Goal: Information Seeking & Learning: Learn about a topic

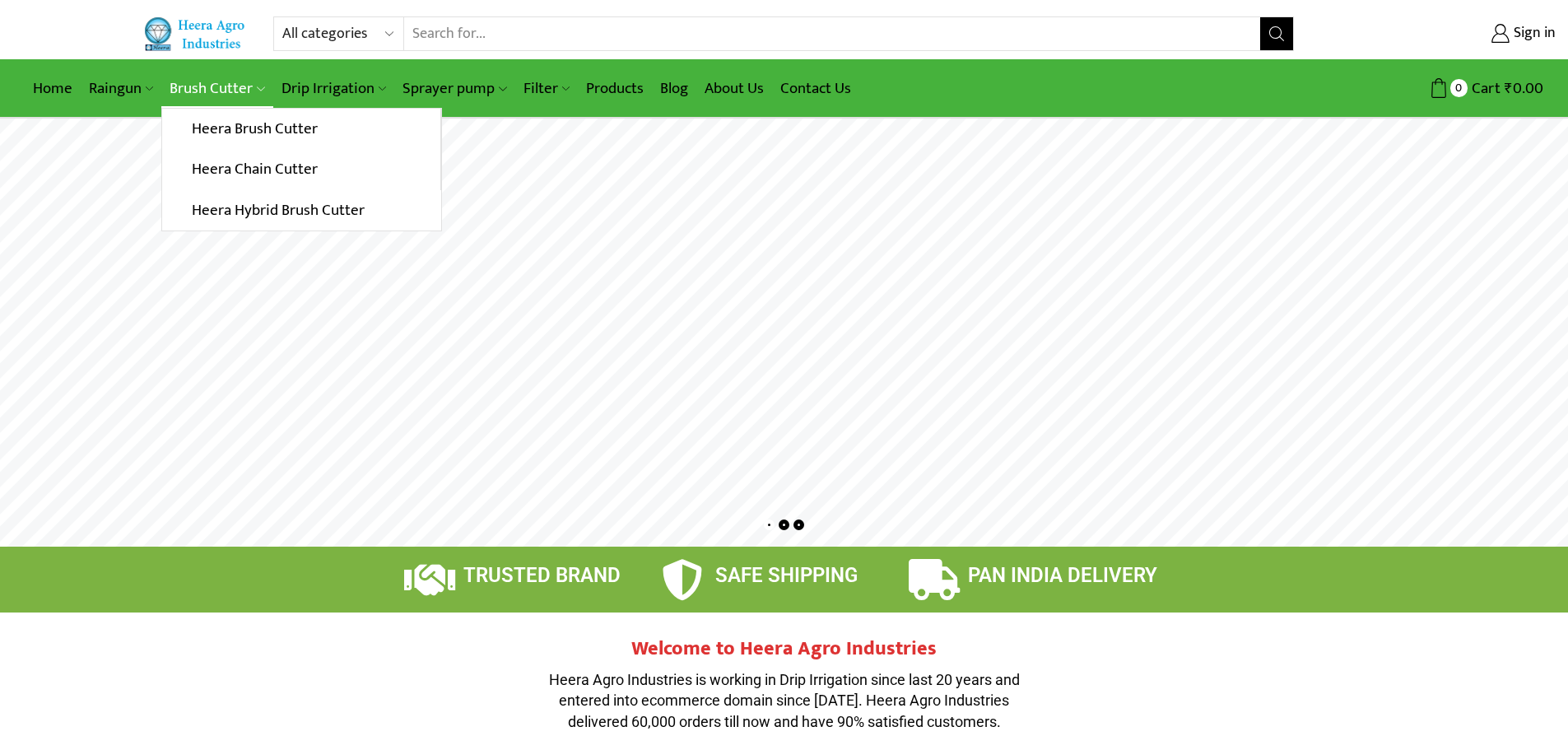
click at [208, 92] on link "Brush Cutter" at bounding box center [217, 89] width 111 height 39
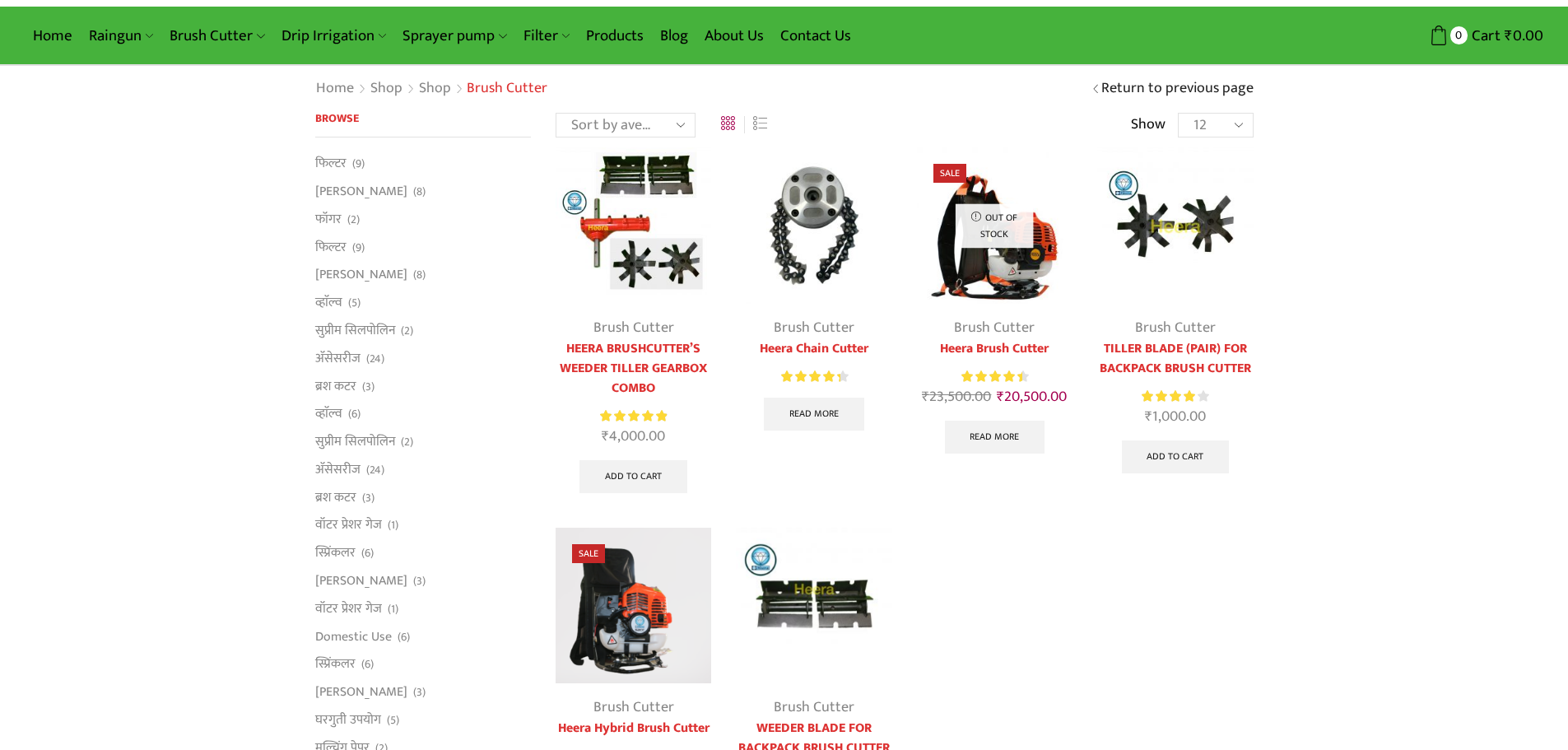
scroll to position [83, 0]
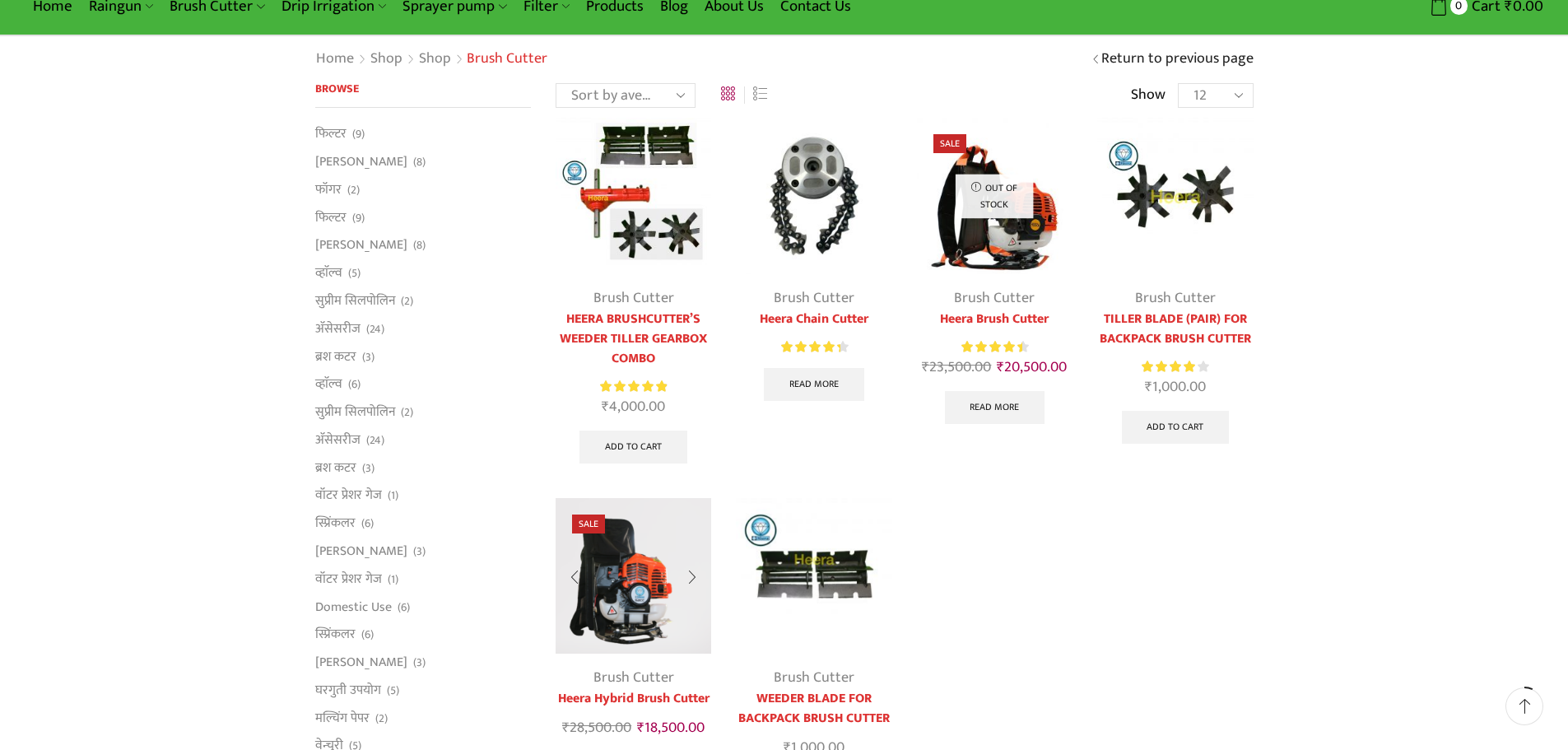
click at [653, 581] on img at bounding box center [633, 576] width 156 height 156
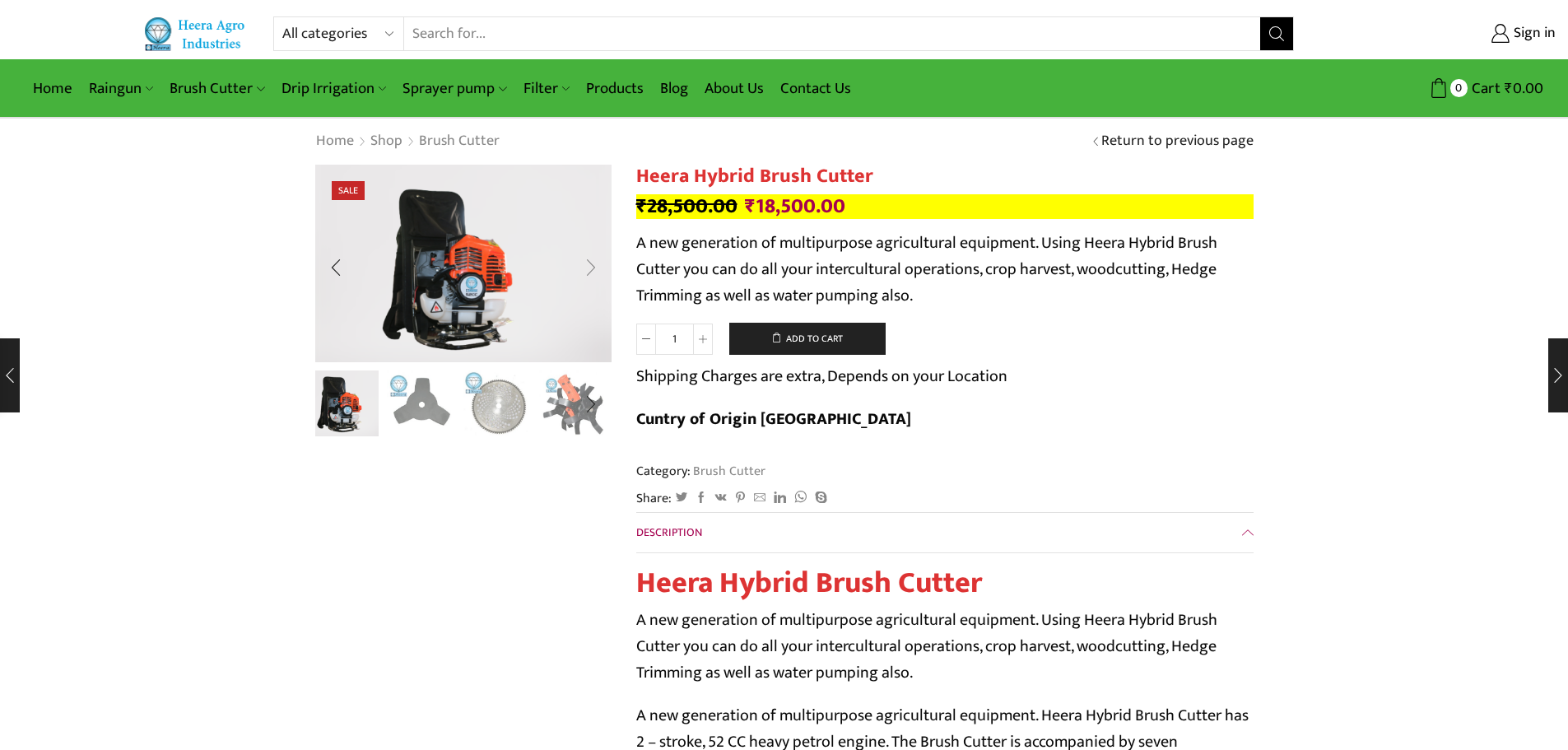
click at [589, 266] on div "Next slide" at bounding box center [591, 267] width 41 height 41
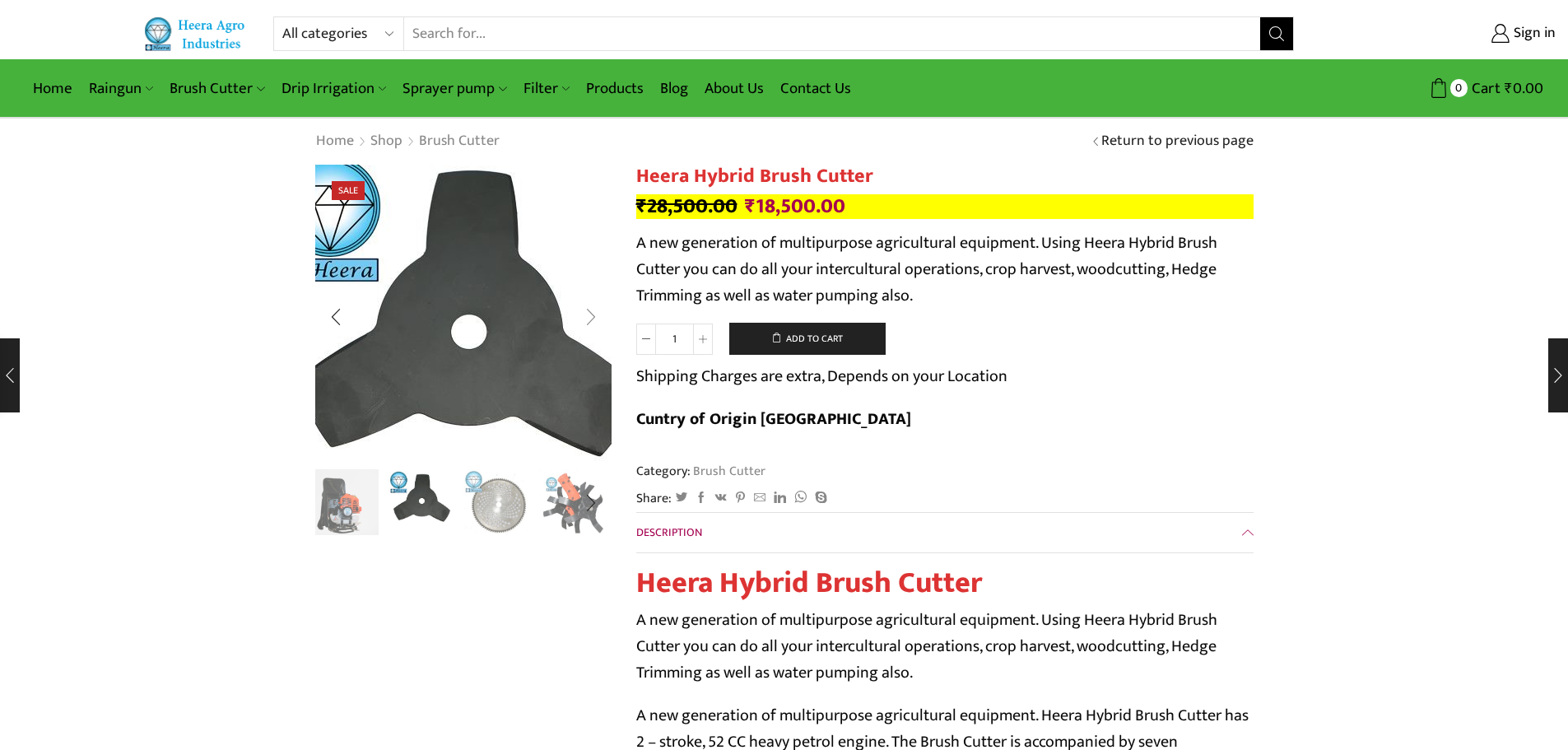
click at [589, 266] on img "2 / 10" at bounding box center [465, 332] width 412 height 412
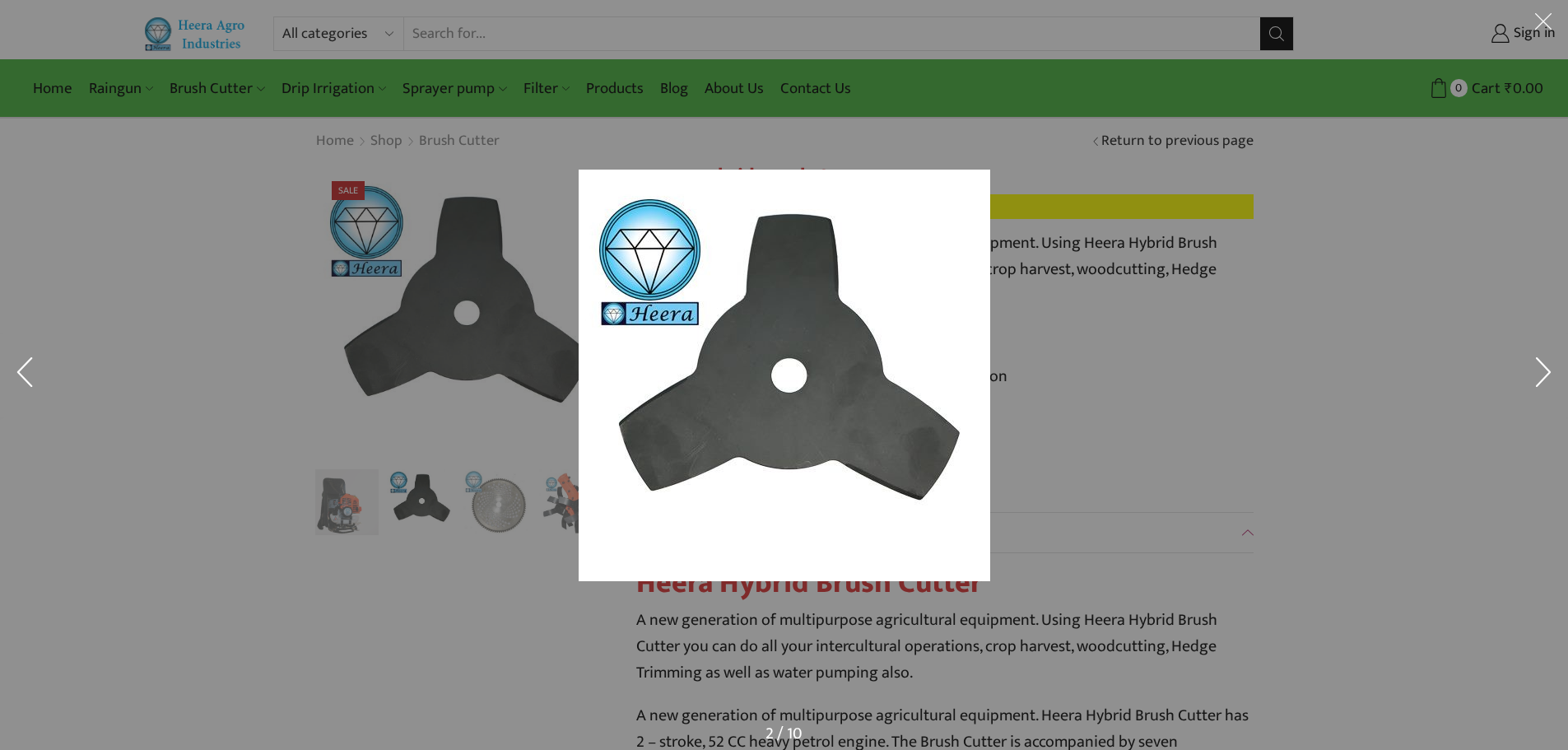
click at [1399, 426] on div at bounding box center [1054, 397] width 952 height 455
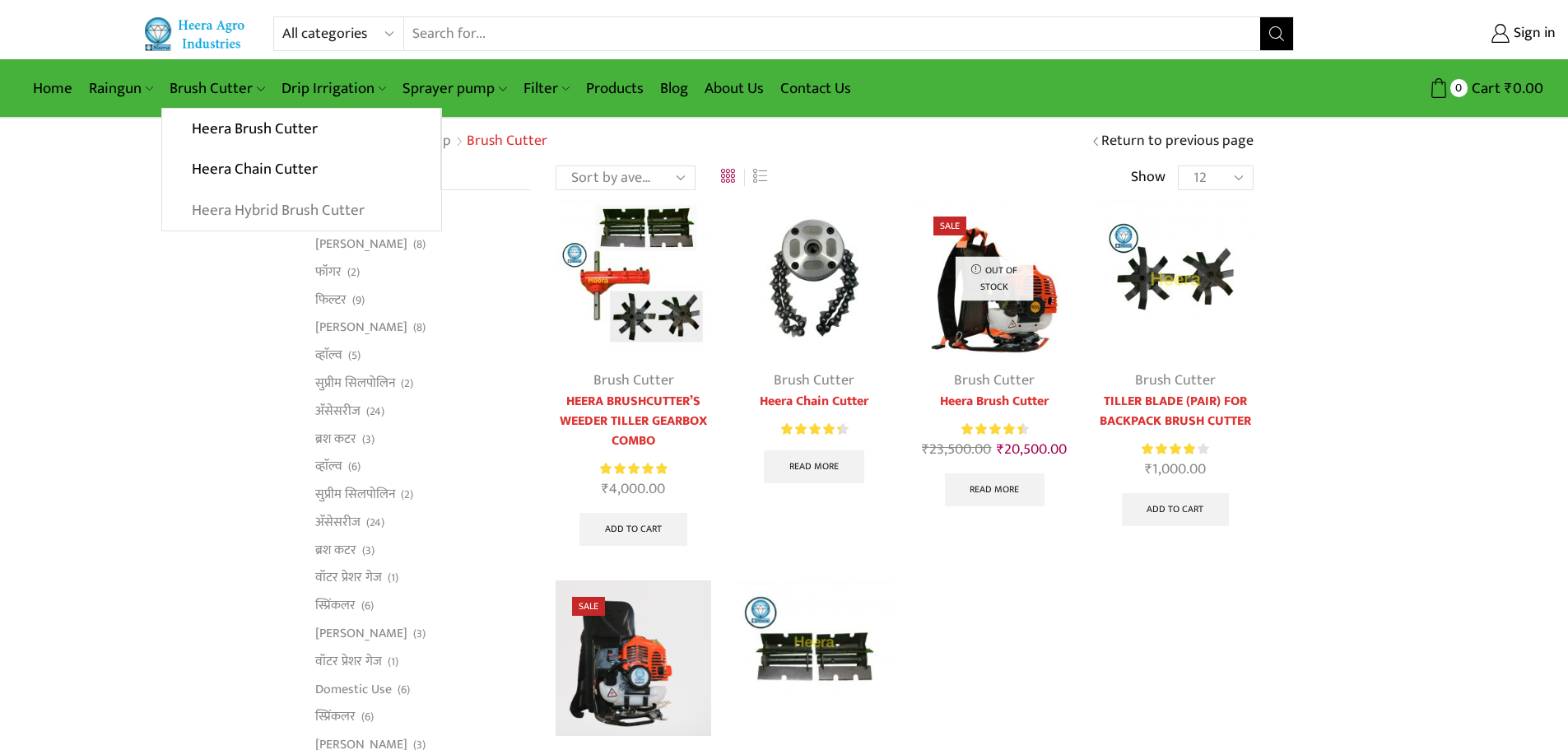
click at [255, 203] on link "Heera Hybrid Brush Cutter" at bounding box center [301, 210] width 278 height 41
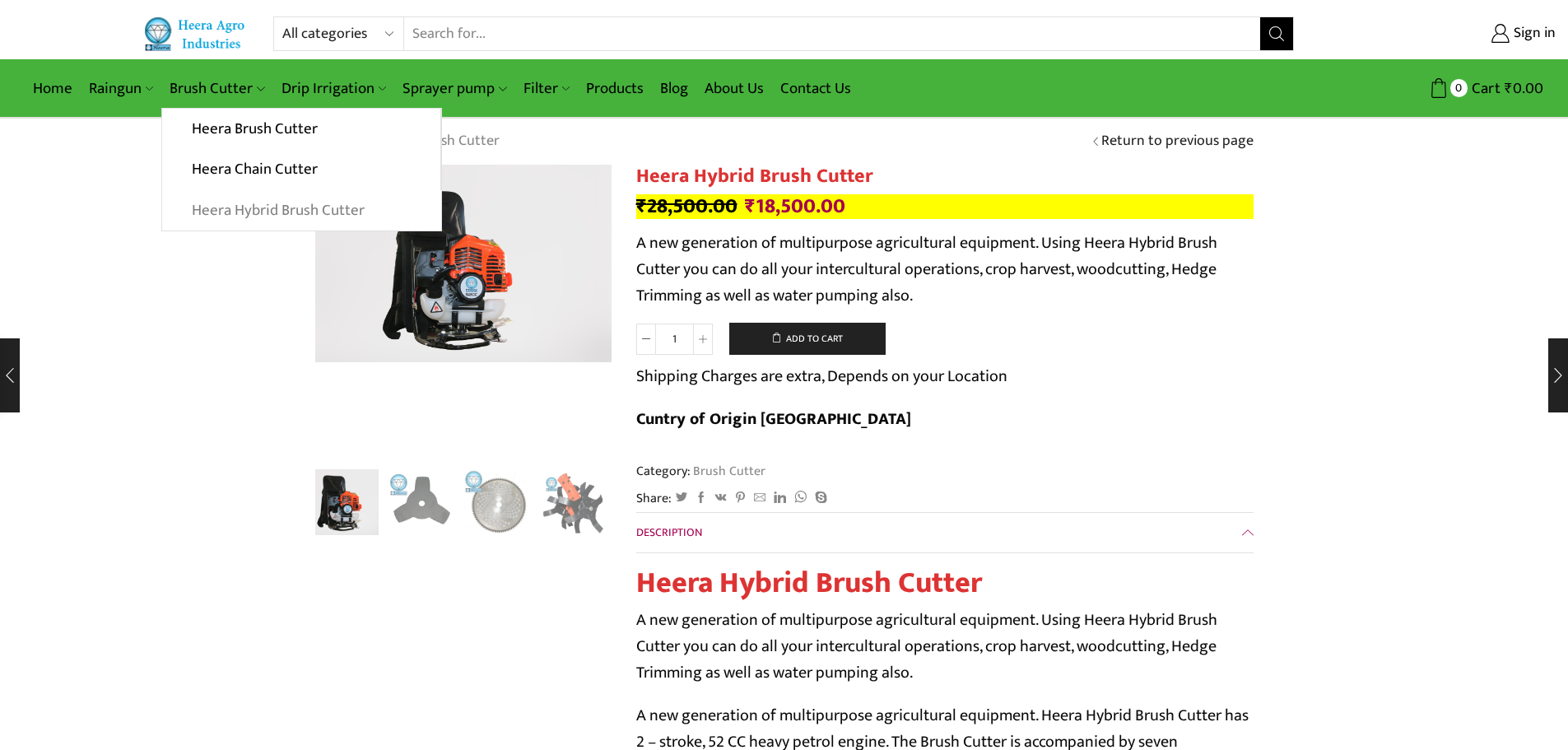
click at [274, 207] on link "Heera Hybrid Brush Cutter" at bounding box center [301, 210] width 278 height 41
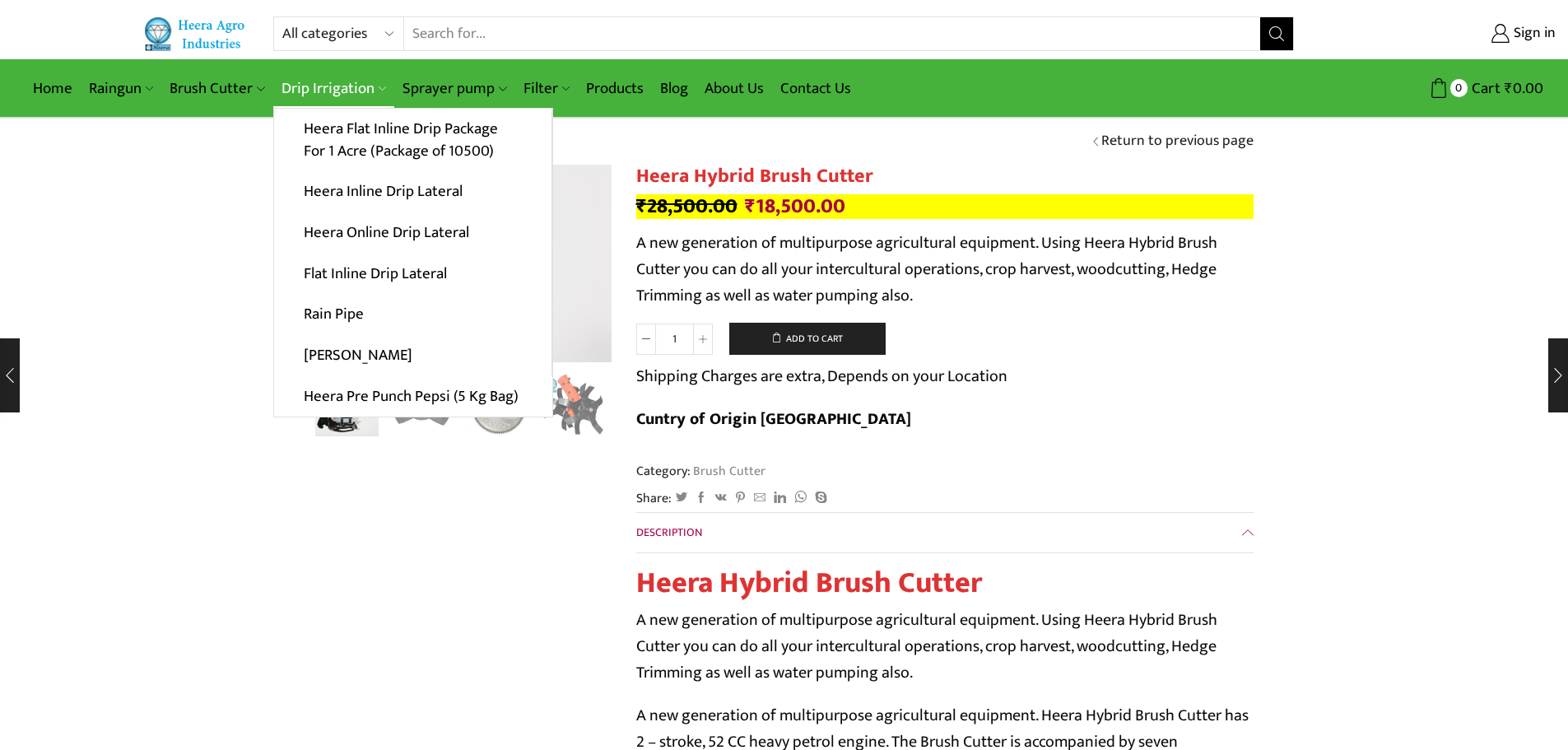
click at [315, 89] on link "Drip Irrigation" at bounding box center [334, 89] width 121 height 39
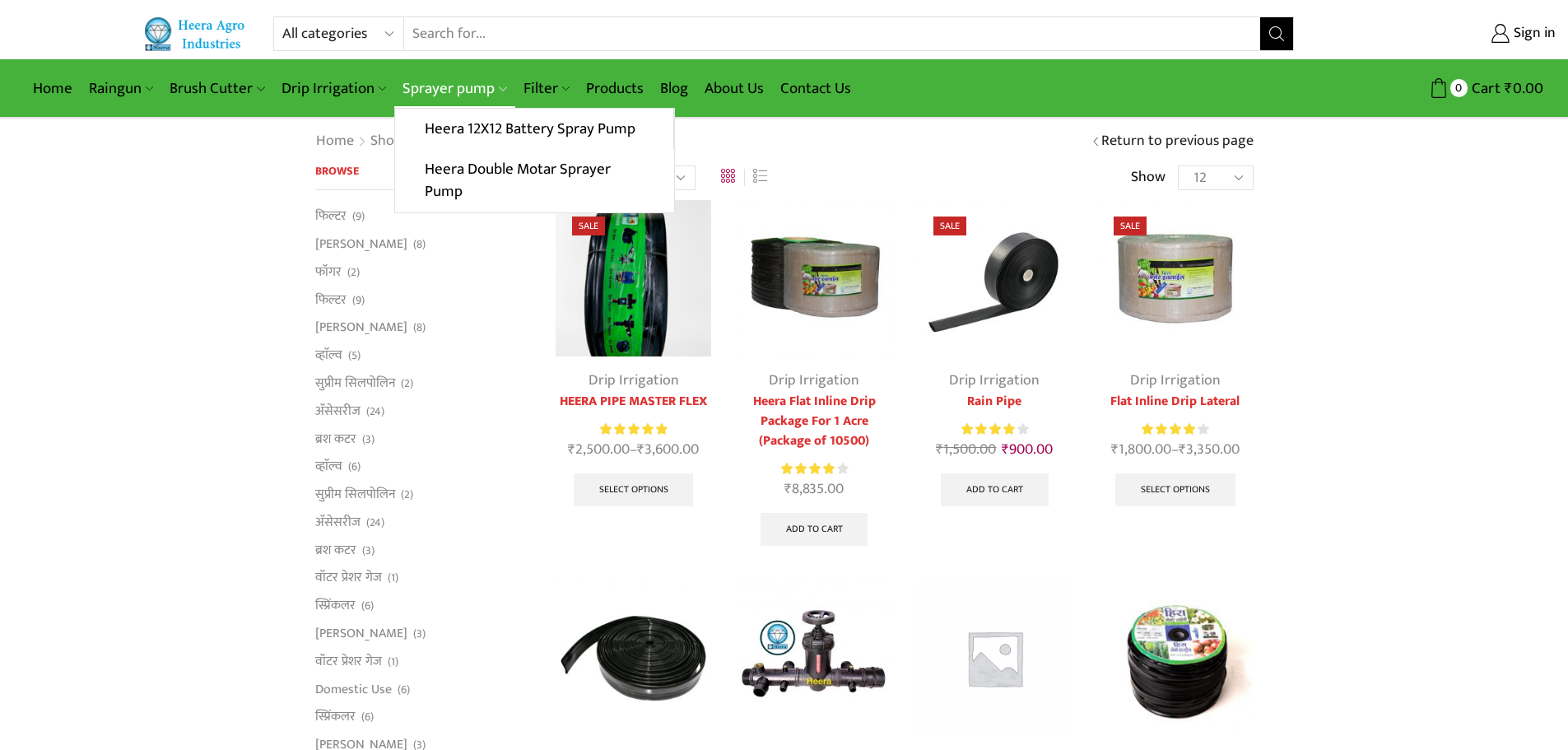
click at [437, 87] on link "Sprayer pump" at bounding box center [454, 89] width 121 height 39
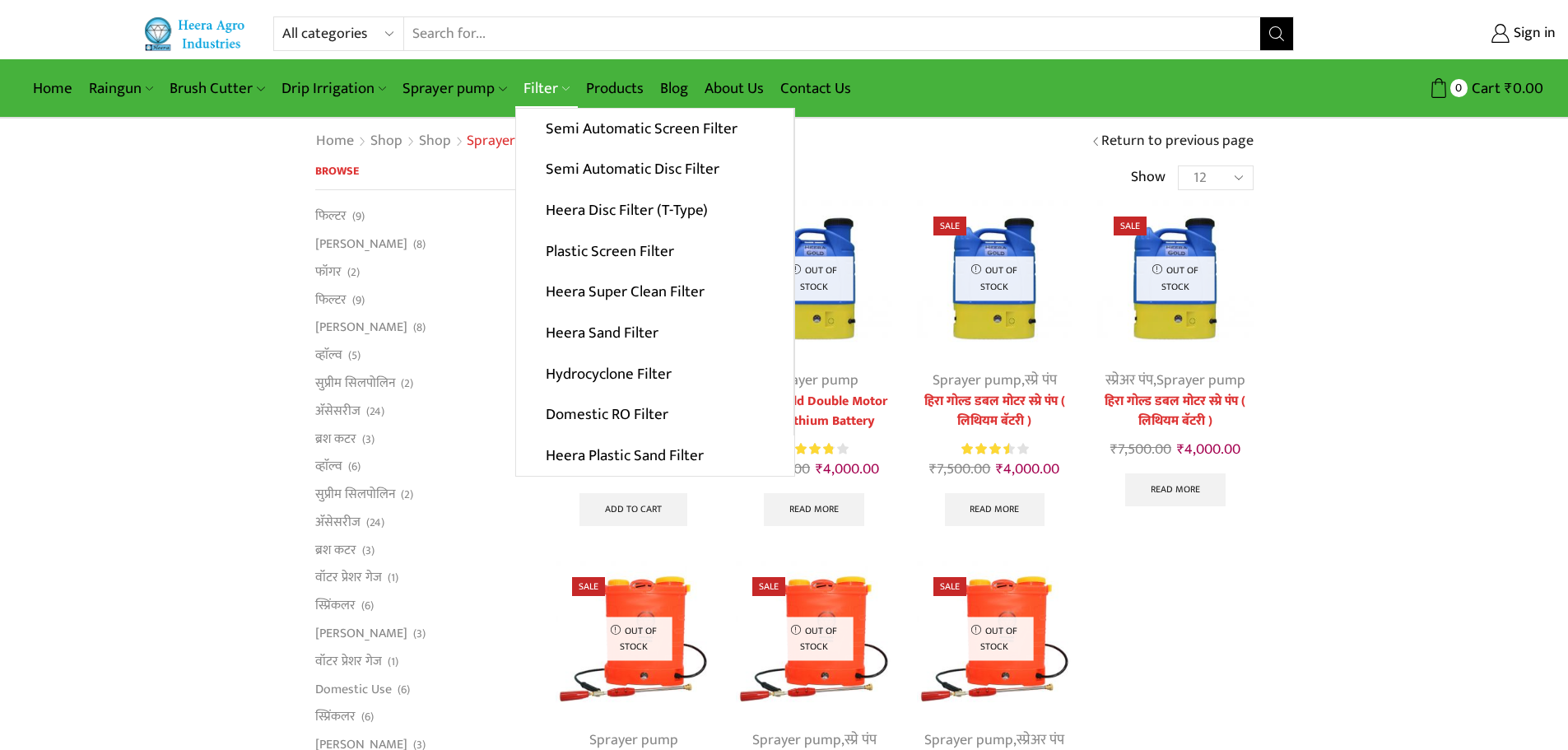
click at [538, 88] on link "Filter" at bounding box center [546, 89] width 62 height 39
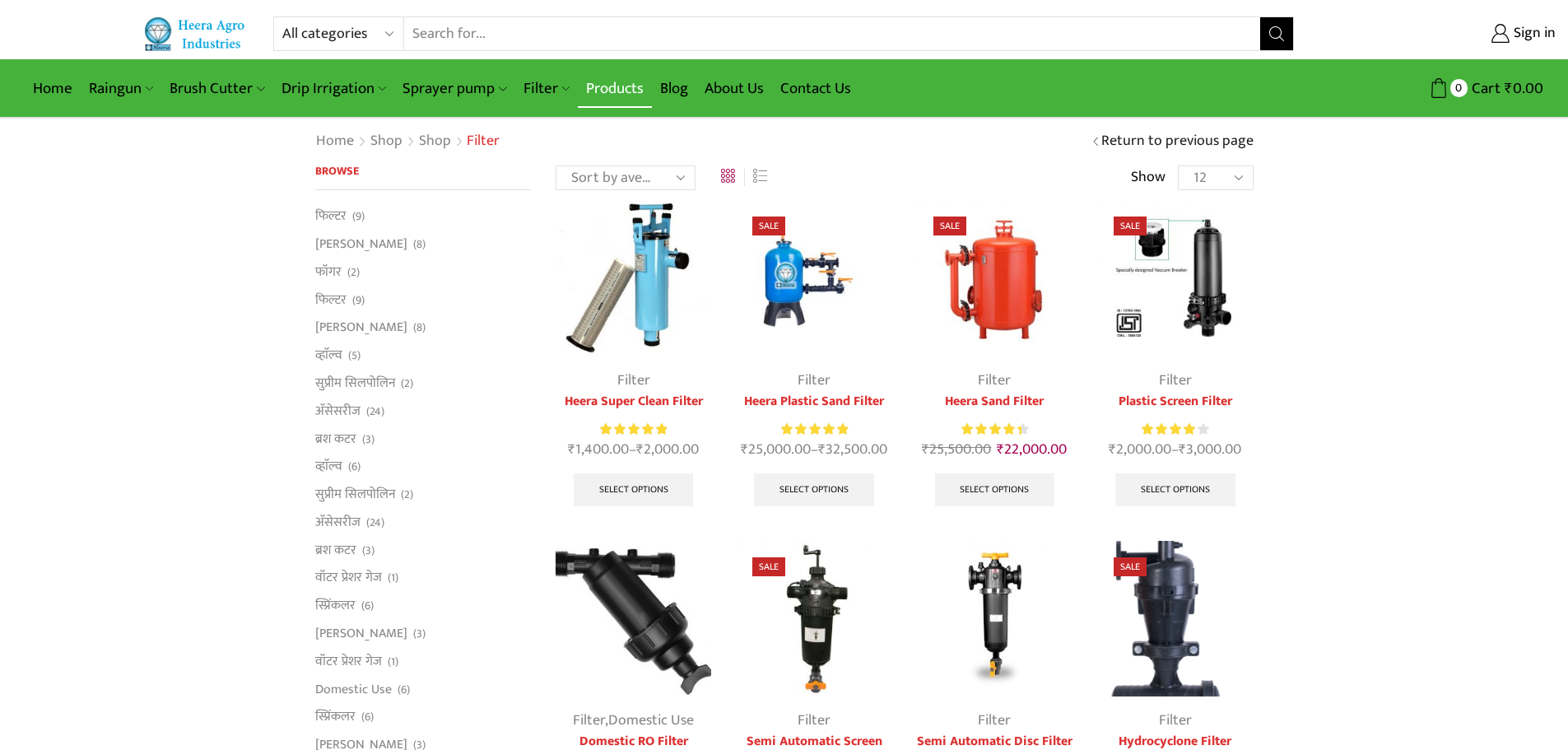
click at [593, 90] on link "Products" at bounding box center [615, 89] width 74 height 39
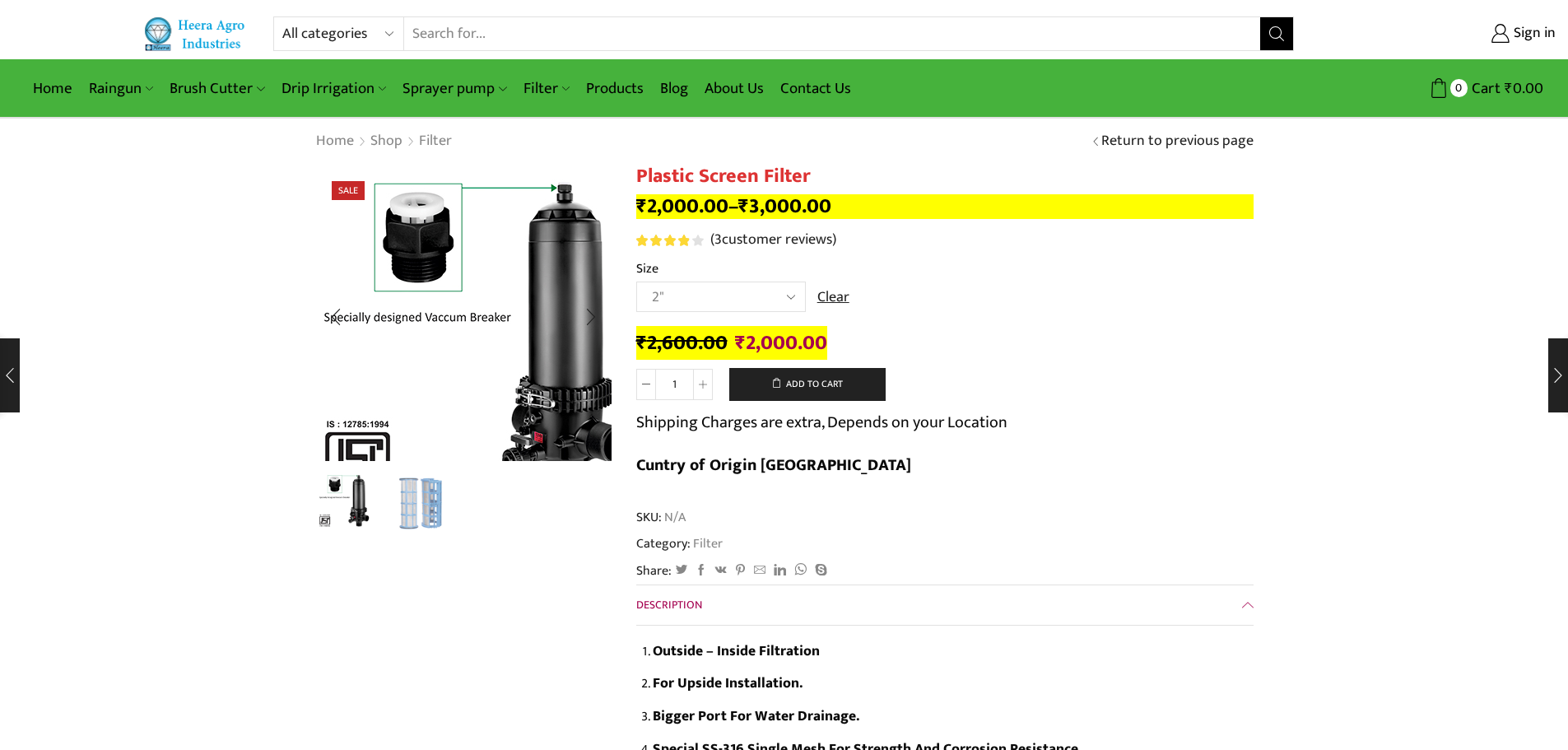
click at [420, 245] on img "1 / 2" at bounding box center [480, 339] width 412 height 412
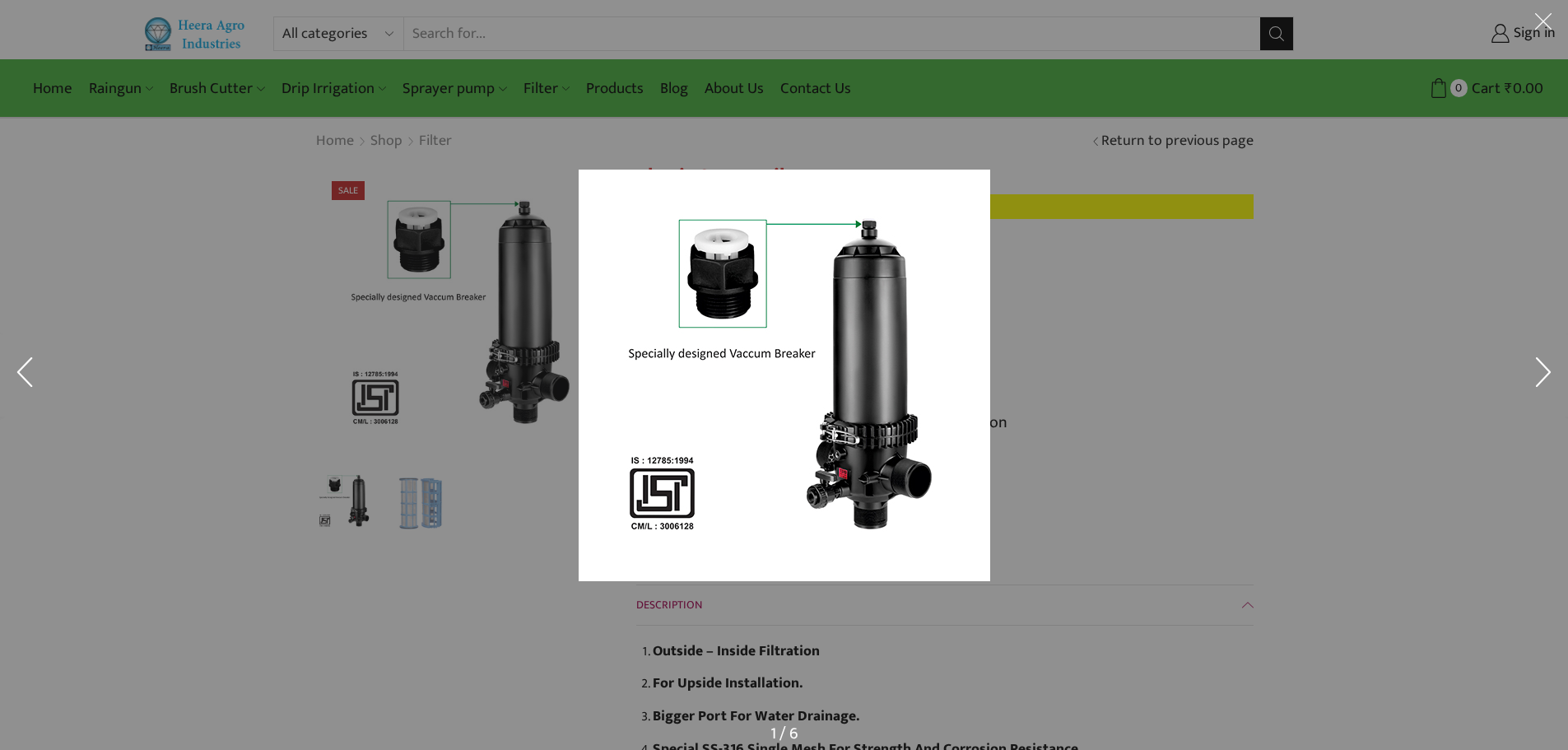
click at [417, 507] on div at bounding box center [784, 375] width 1568 height 750
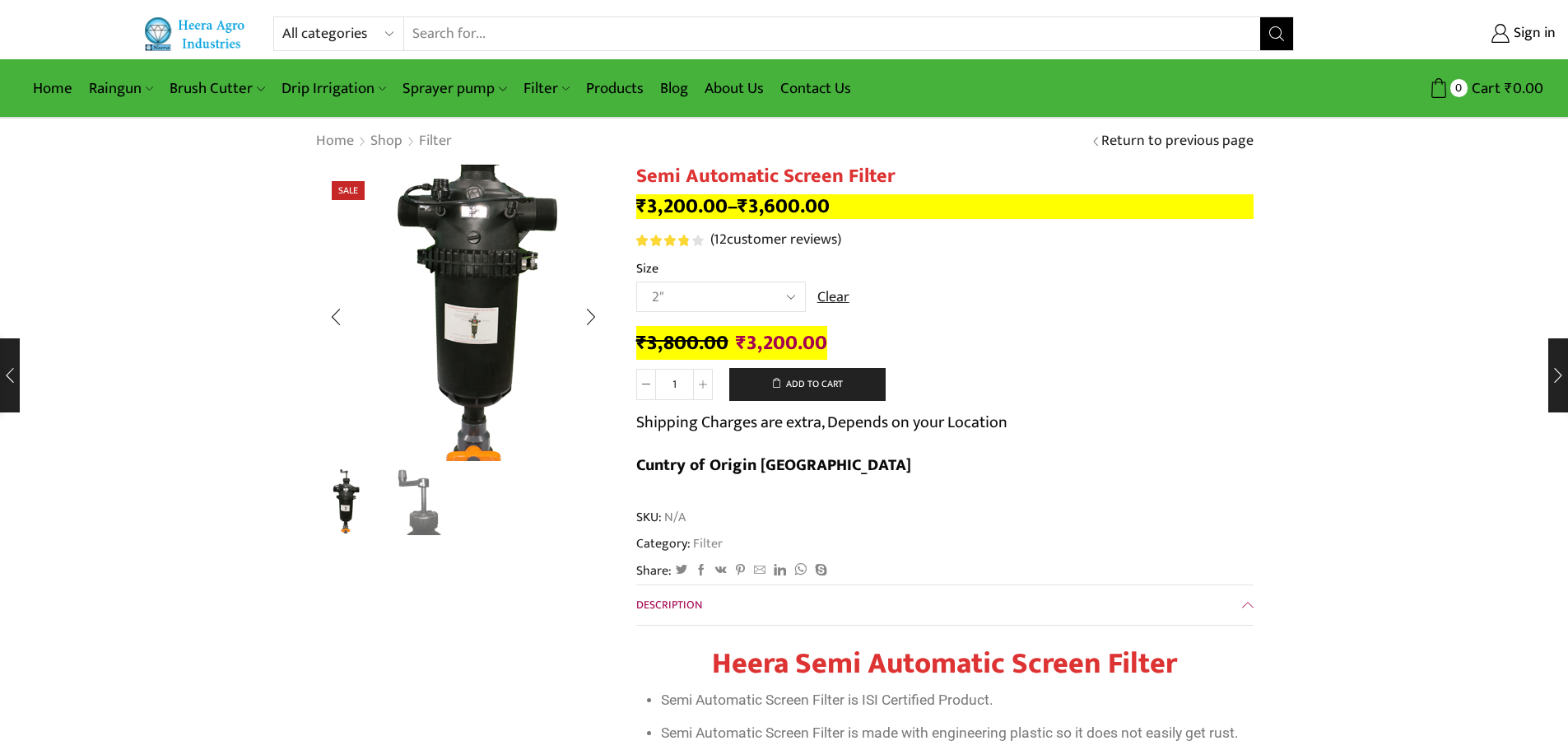
click at [449, 390] on img "1 / 2" at bounding box center [469, 282] width 412 height 412
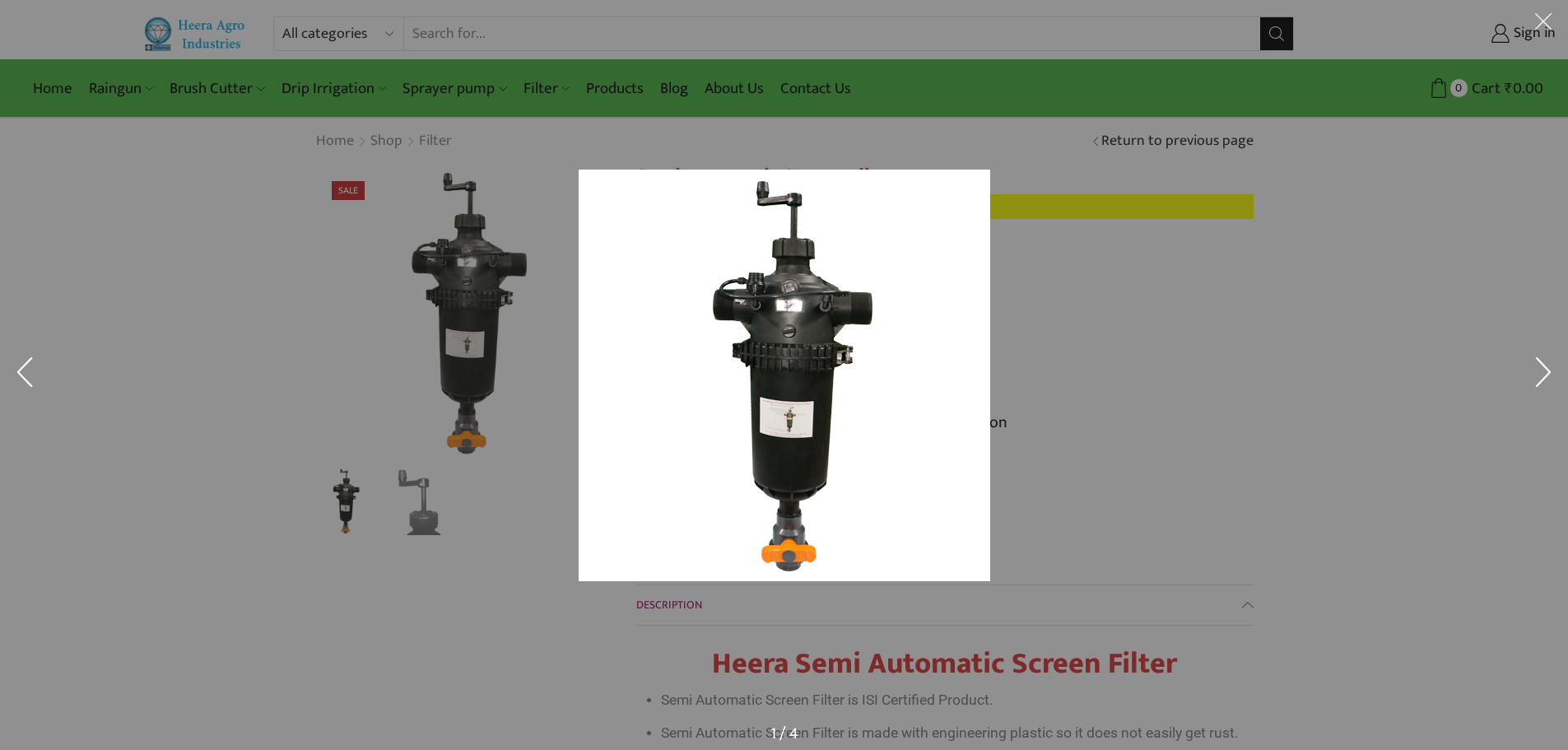
click at [419, 516] on div at bounding box center [784, 375] width 1568 height 750
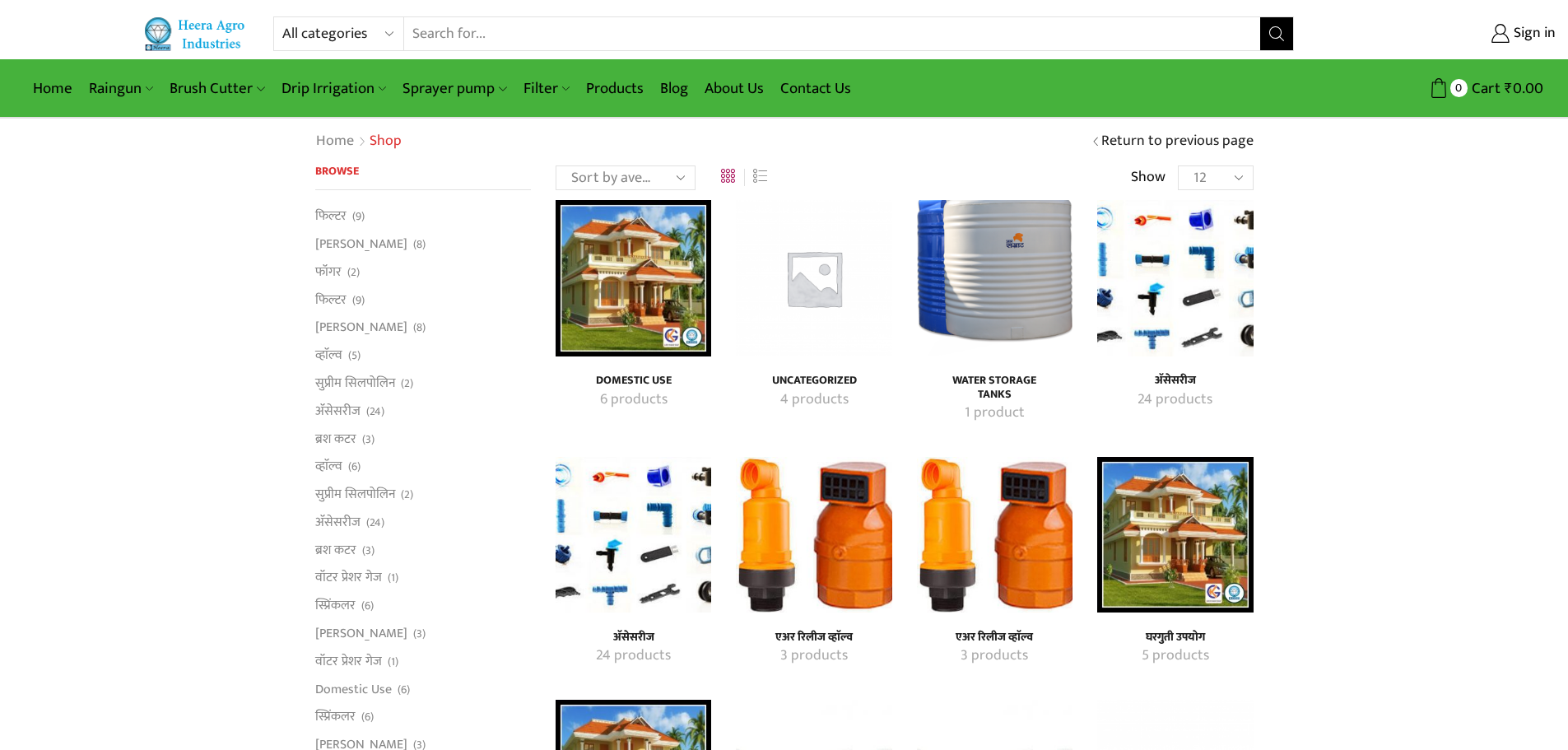
click at [1192, 327] on img "Visit product category अ‍ॅसेसरीज" at bounding box center [1175, 278] width 156 height 156
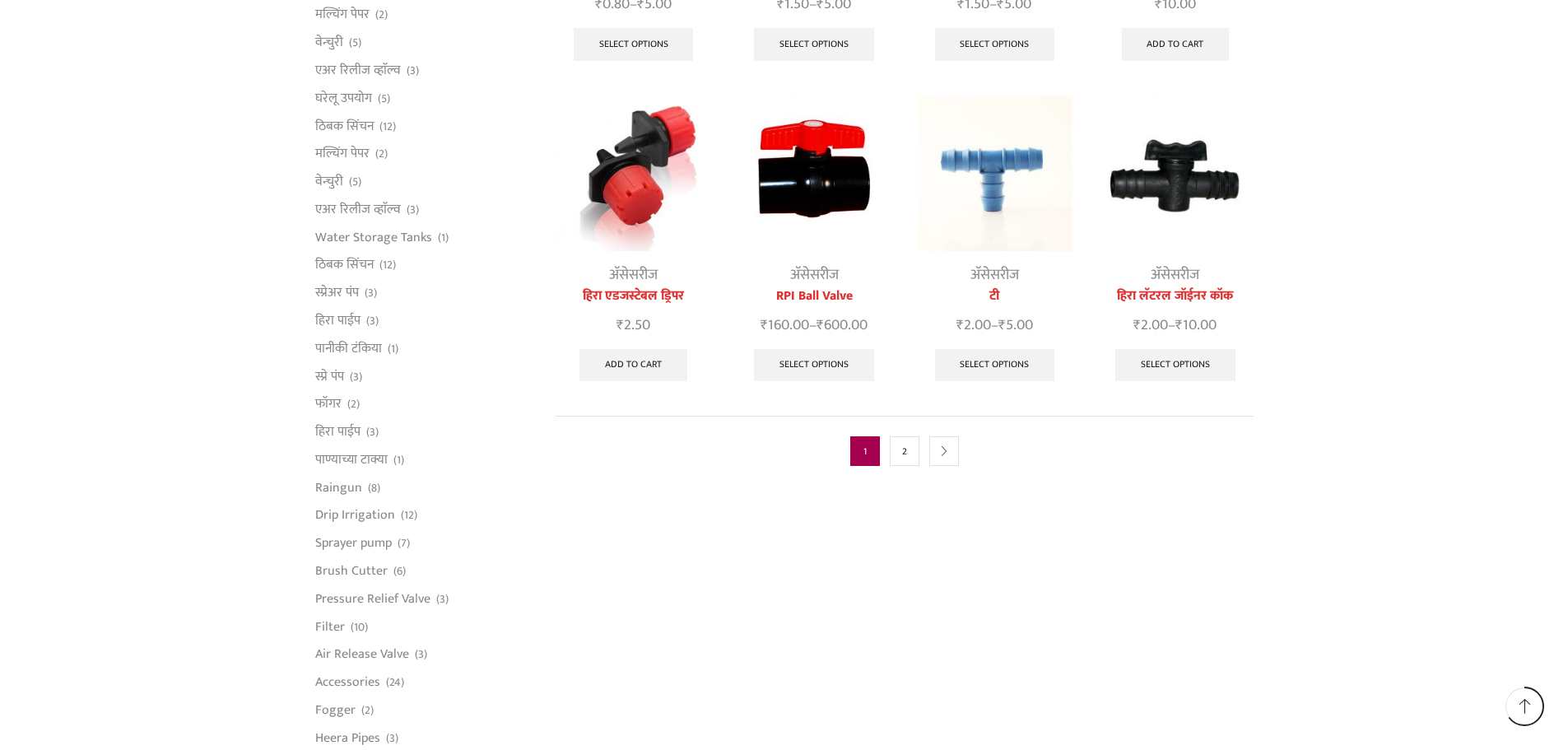
scroll to position [823, 0]
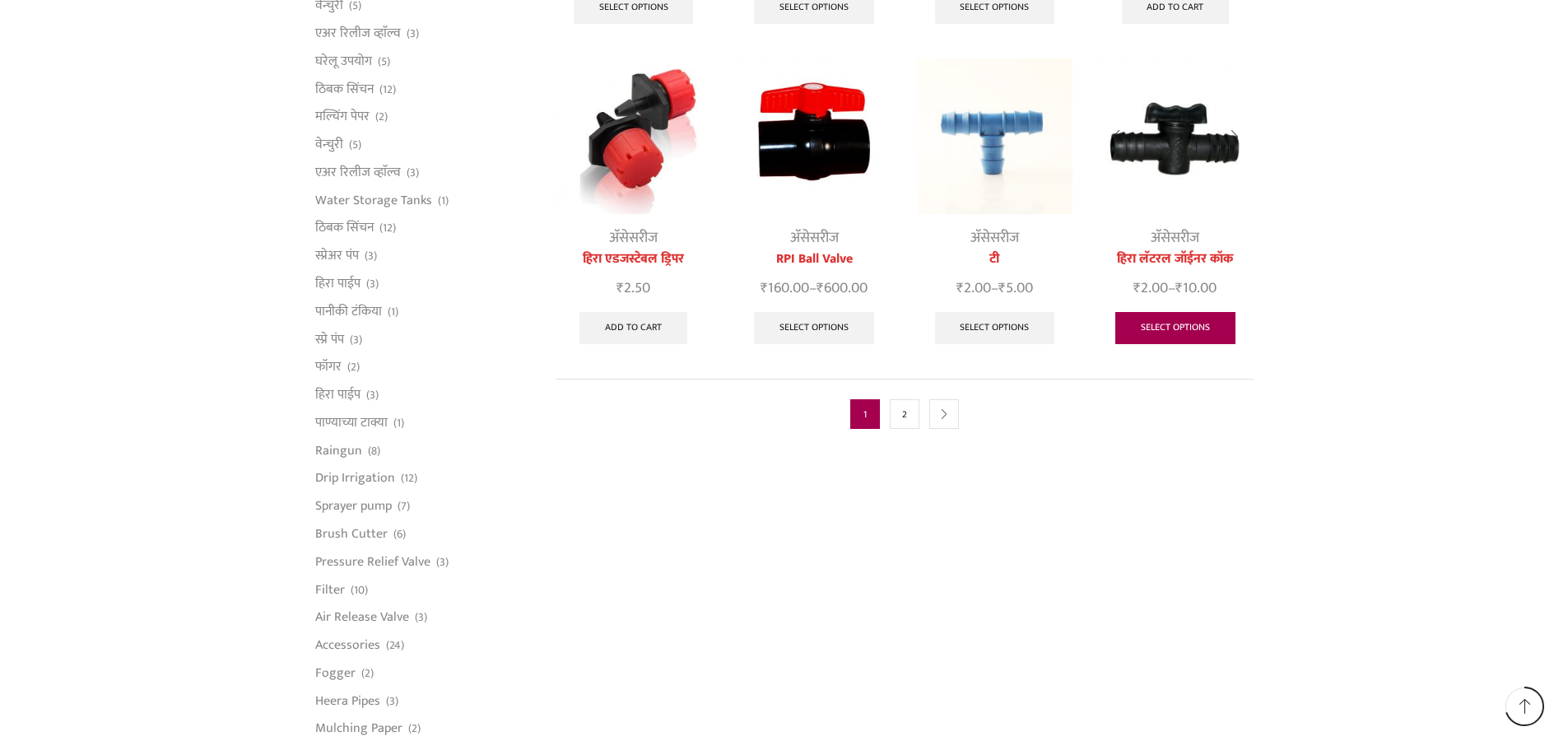
click at [1177, 311] on link "Select options" at bounding box center [1176, 328] width 121 height 33
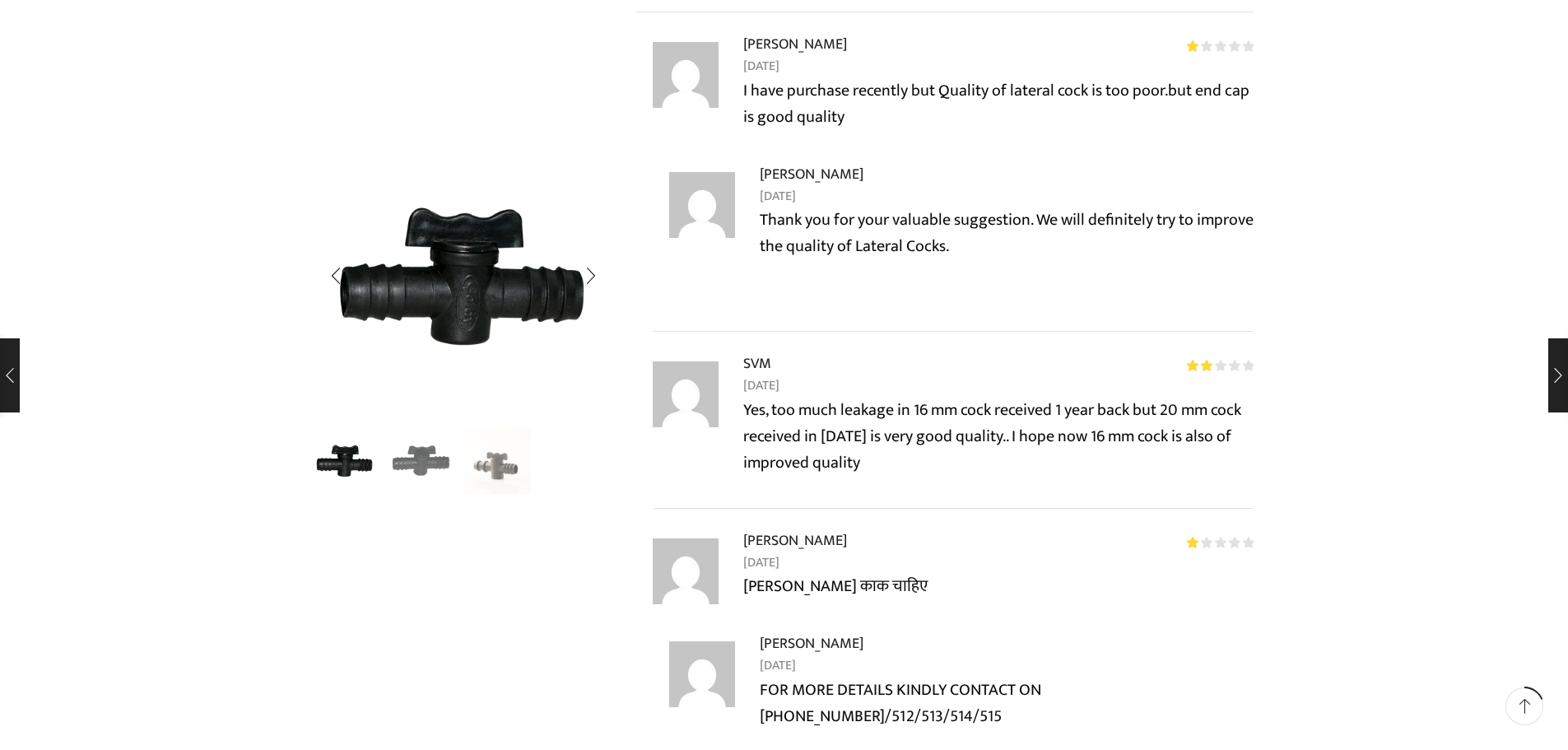
scroll to position [1811, 0]
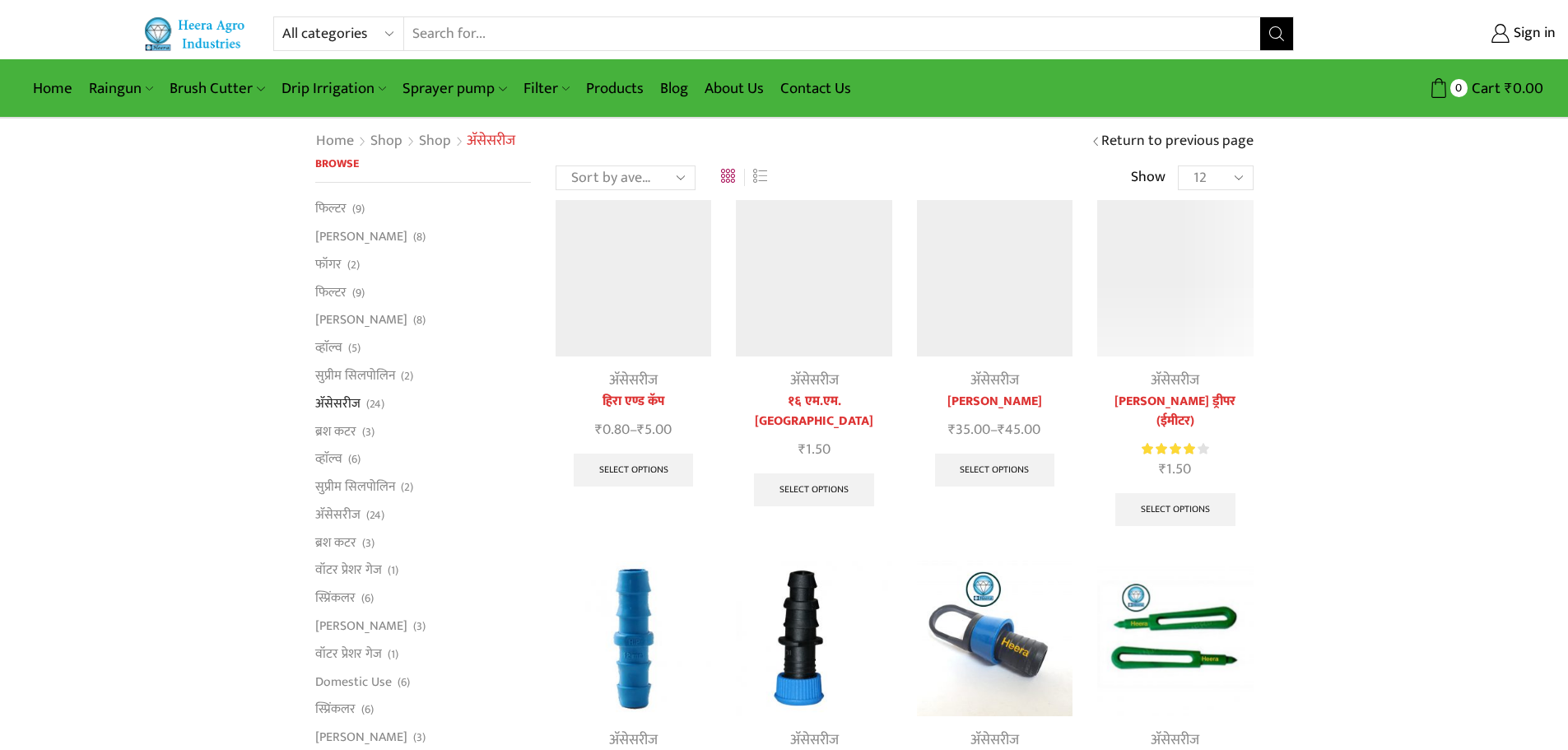
scroll to position [823, 0]
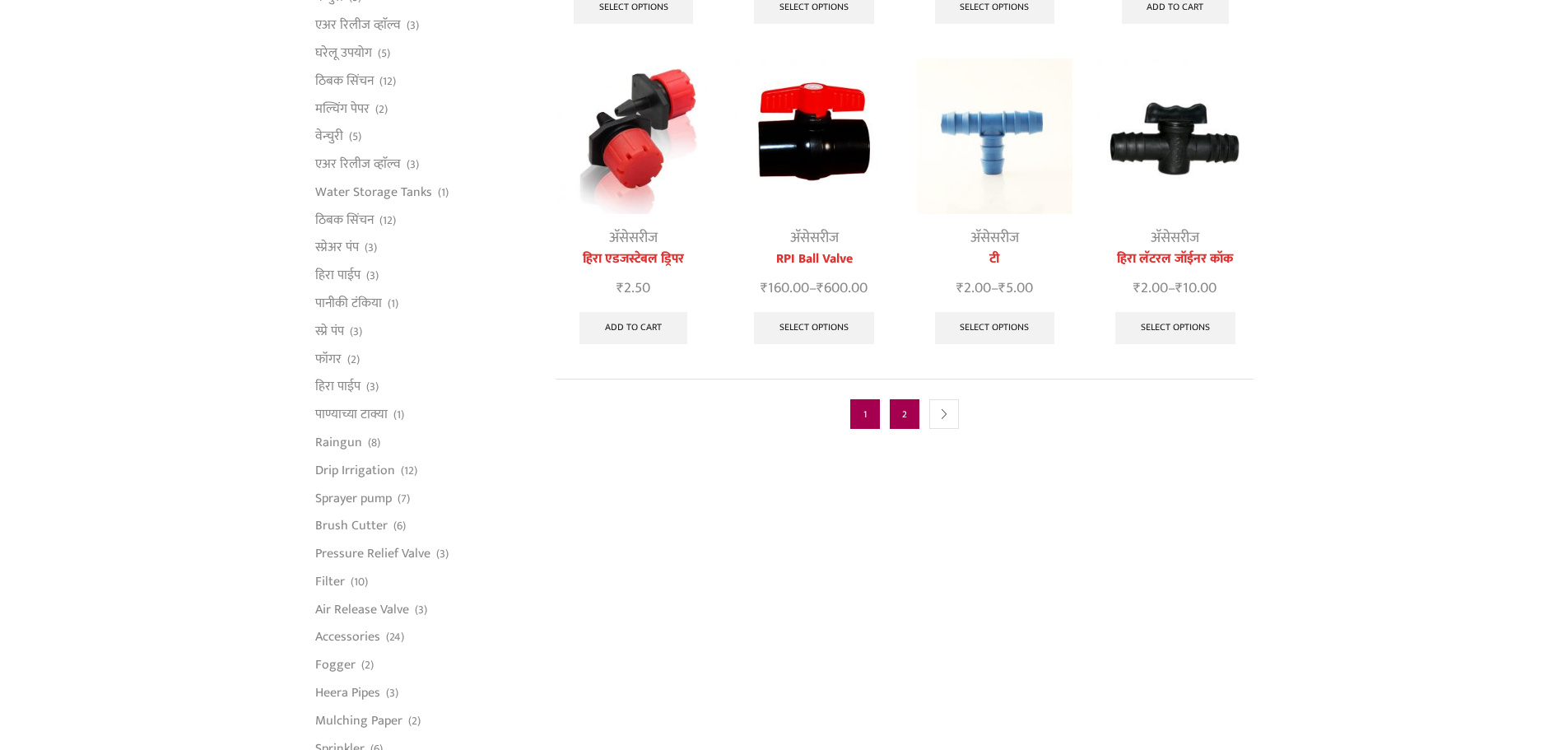
click at [903, 399] on link "2" at bounding box center [904, 413] width 30 height 30
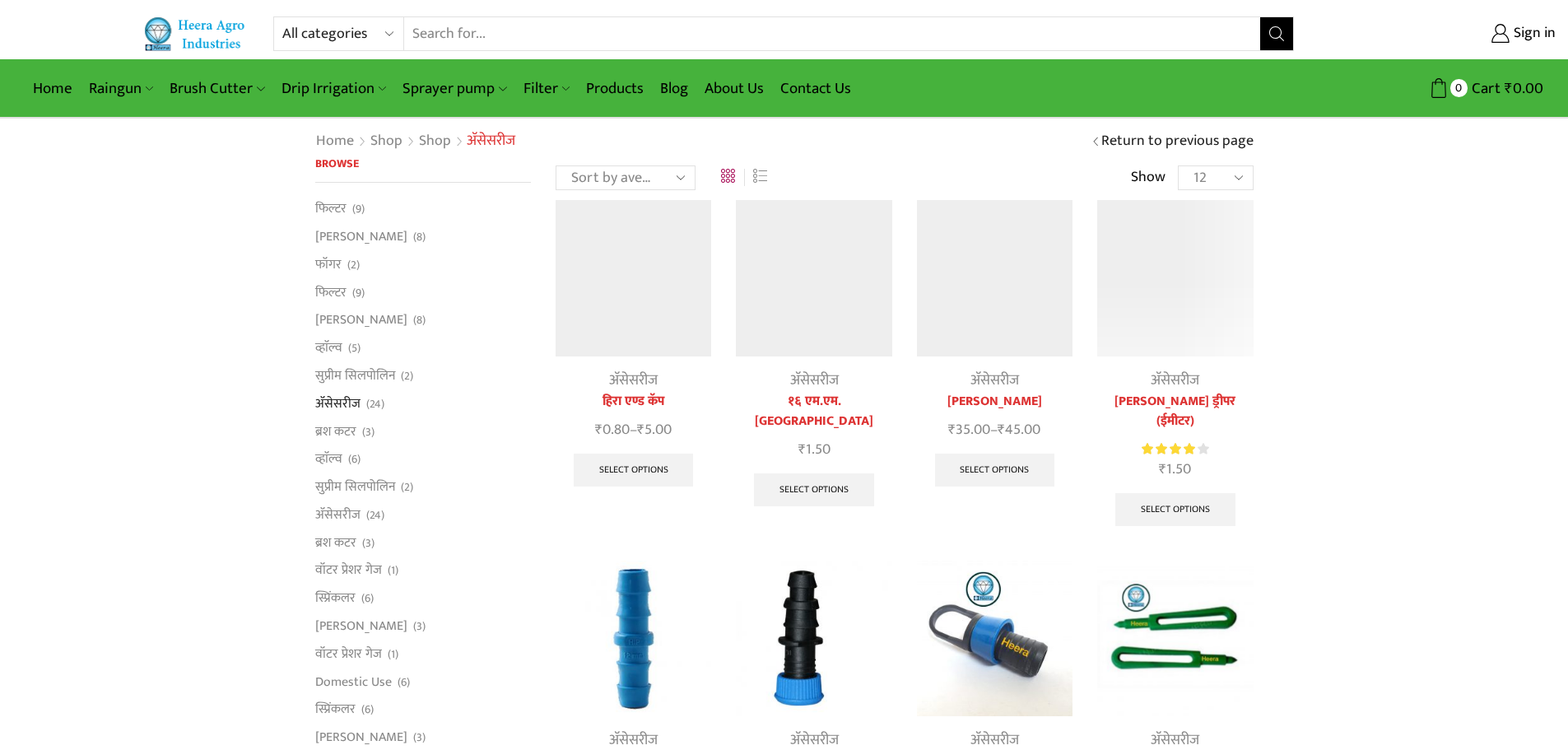
scroll to position [823, 0]
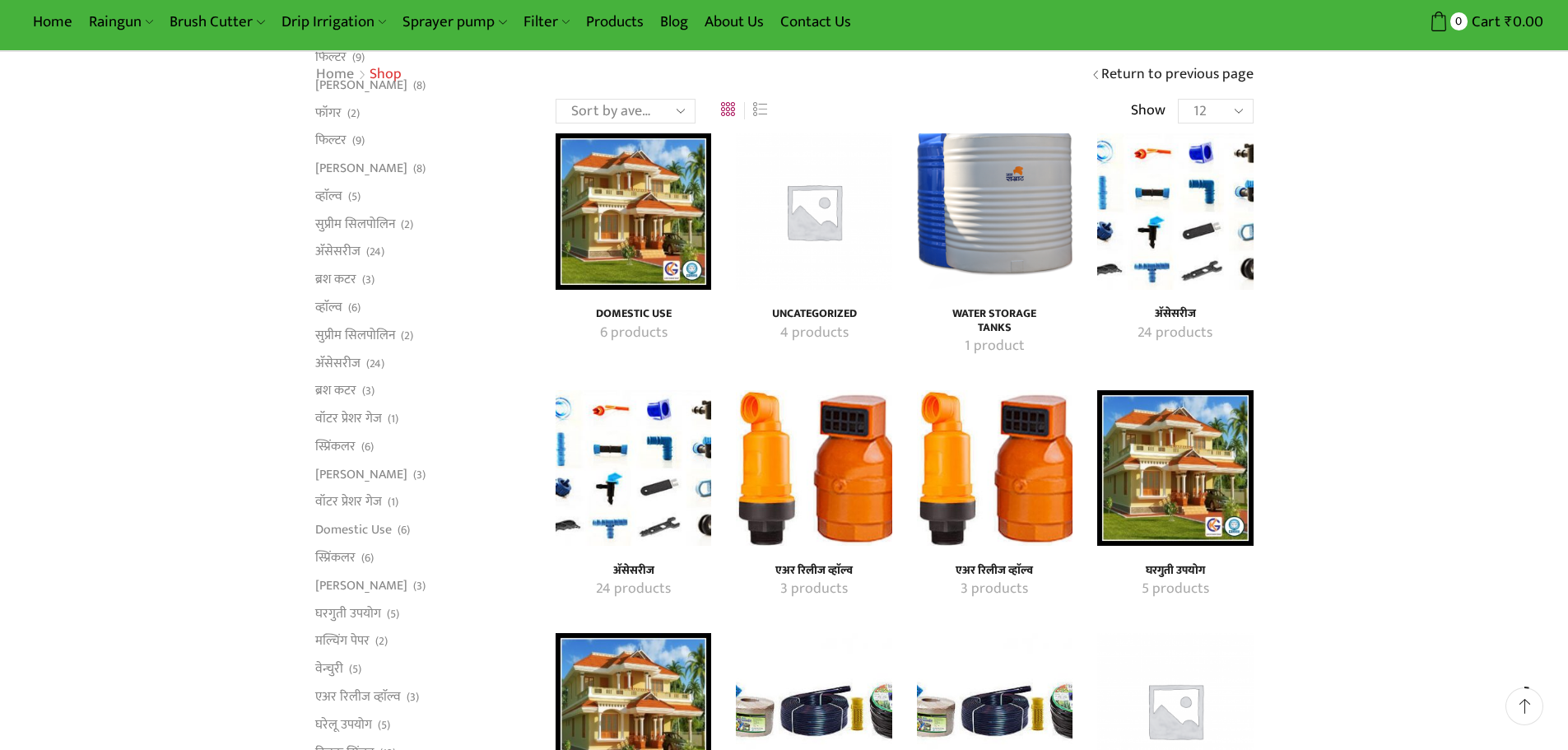
scroll to position [165, 0]
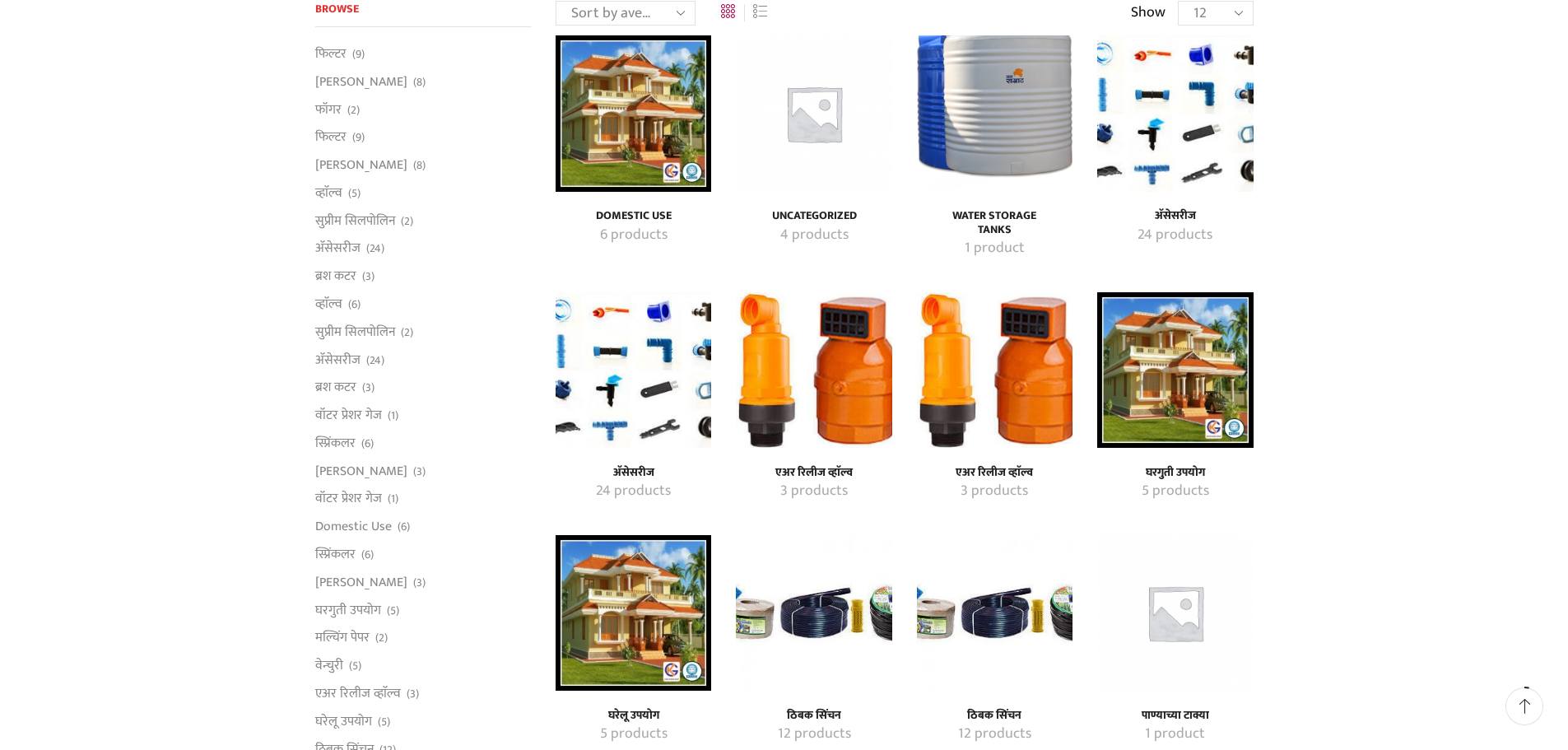
click at [647, 420] on img "Visit product category अ‍ॅसेसरीज" at bounding box center [633, 370] width 156 height 156
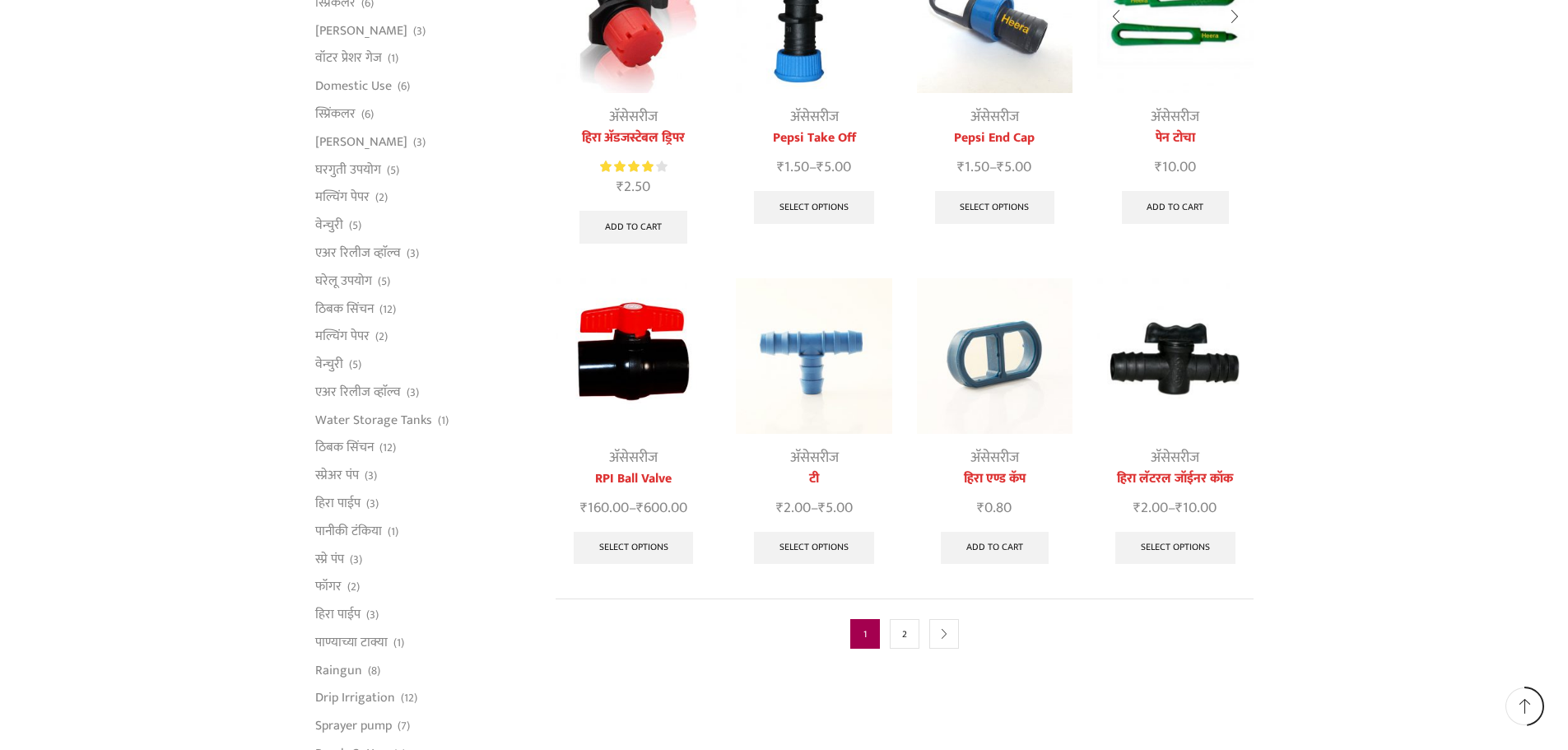
scroll to position [658, 0]
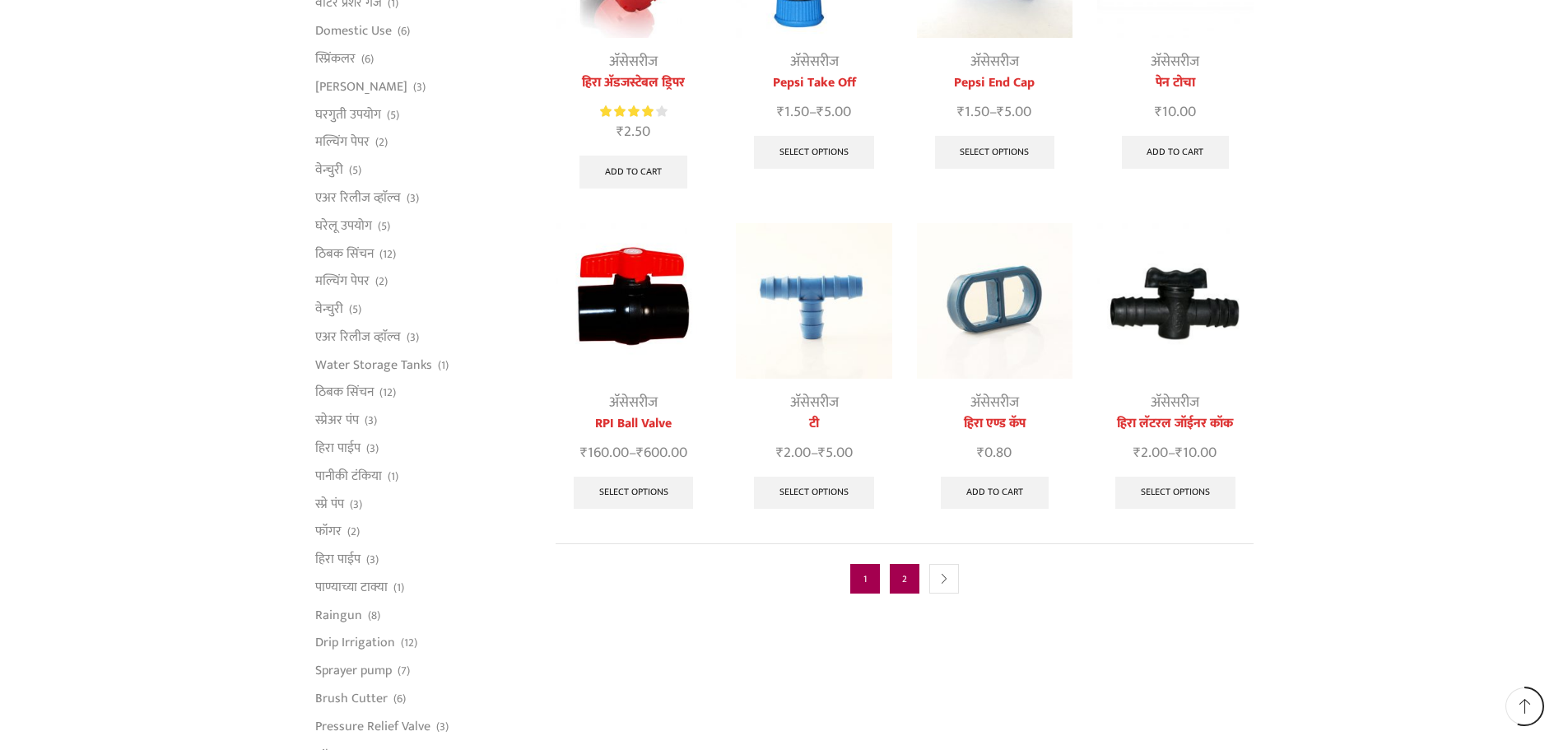
click at [902, 564] on link "2" at bounding box center [904, 578] width 30 height 30
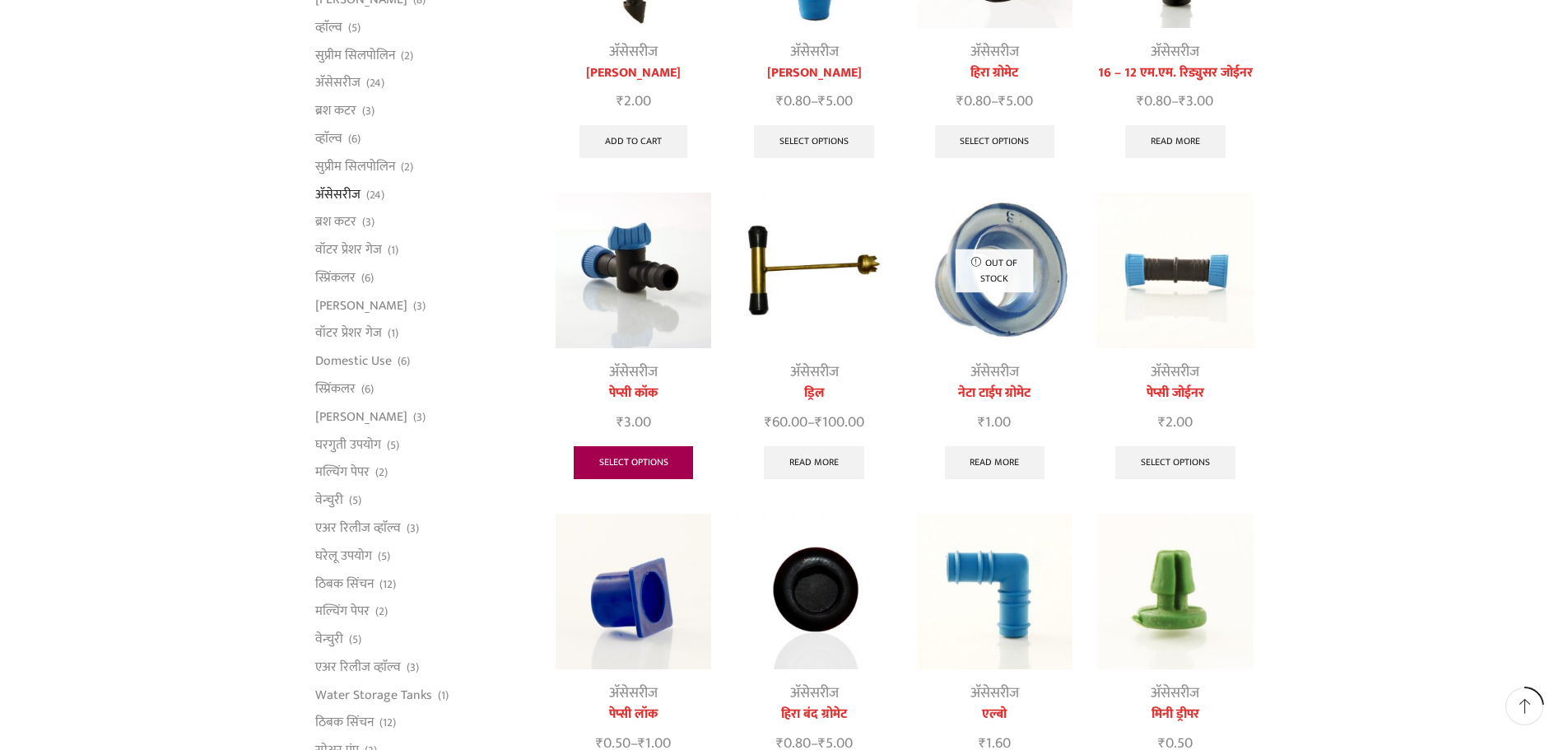
scroll to position [329, 0]
click at [627, 370] on link "अ‍ॅसेसरीज" at bounding box center [633, 371] width 48 height 25
click at [647, 464] on link "Select options" at bounding box center [634, 462] width 121 height 33
click at [661, 454] on link "Select options" at bounding box center [634, 462] width 121 height 33
